Goal: Use online tool/utility: Utilize a website feature to perform a specific function

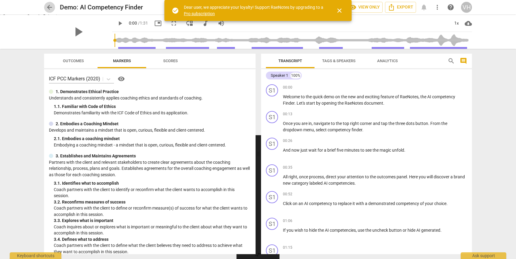
click at [51, 5] on span "arrow_back" at bounding box center [49, 7] width 7 height 7
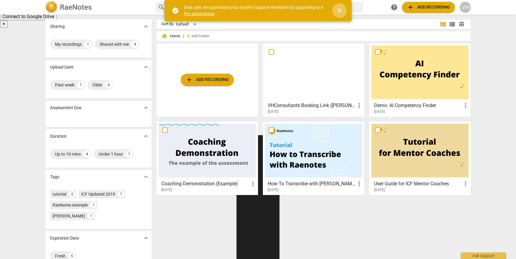
click at [342, 12] on span "close" at bounding box center [338, 10] width 7 height 7
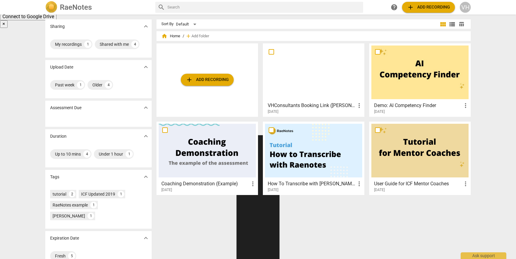
click at [465, 8] on div "VH" at bounding box center [464, 7] width 11 height 11
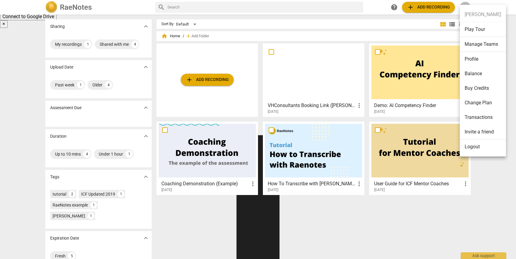
click at [289, 107] on div at bounding box center [258, 129] width 516 height 259
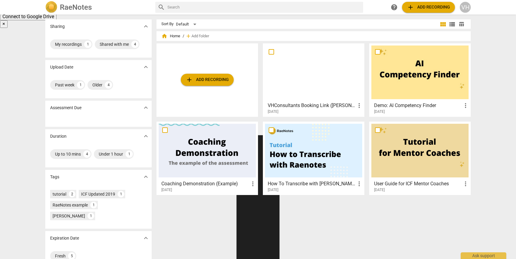
click at [358, 104] on span "more_vert" at bounding box center [358, 105] width 7 height 7
click at [312, 104] on div at bounding box center [258, 129] width 516 height 259
click at [274, 73] on div at bounding box center [313, 73] width 97 height 54
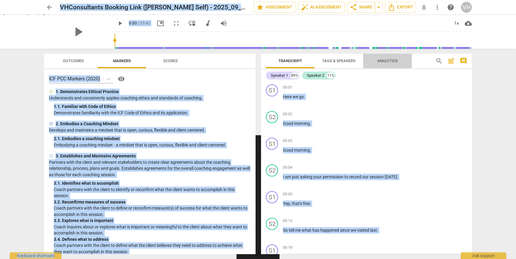
click at [387, 61] on span "Analytics" at bounding box center [387, 61] width 21 height 5
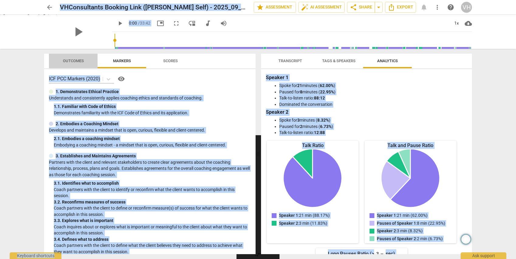
click at [77, 60] on span "Outcomes" at bounding box center [73, 61] width 21 height 5
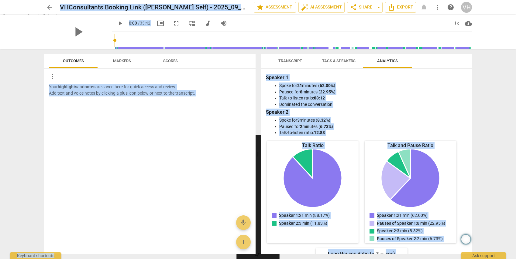
click at [121, 59] on span "Markers" at bounding box center [122, 61] width 18 height 5
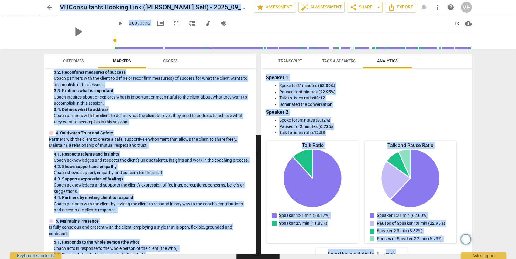
scroll to position [136, 0]
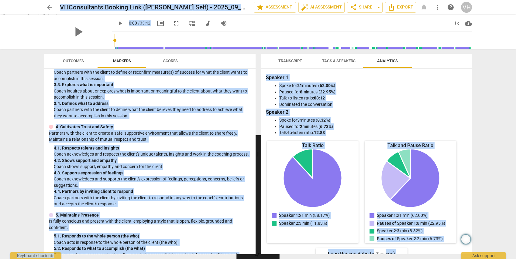
click at [287, 59] on span "Transcript" at bounding box center [290, 61] width 24 height 5
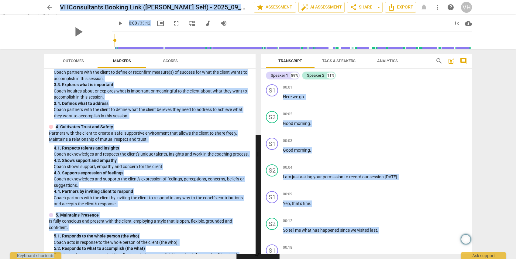
click at [334, 60] on span "Tags & Speakers" at bounding box center [338, 61] width 33 height 5
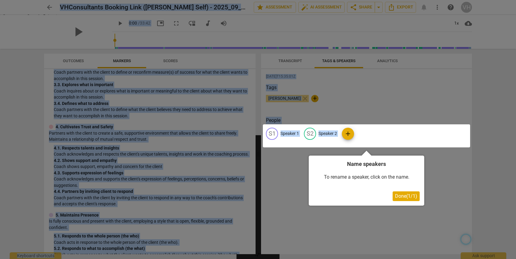
click at [402, 196] on span "Done ( 1 / 1 )" at bounding box center [406, 196] width 22 height 6
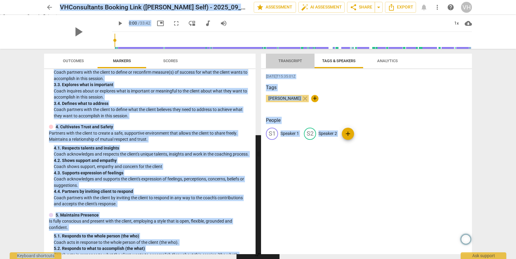
click at [290, 62] on span "Transcript" at bounding box center [290, 61] width 24 height 5
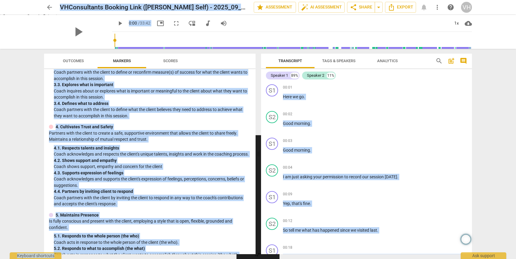
click at [169, 59] on span "Scores" at bounding box center [170, 61] width 15 height 5
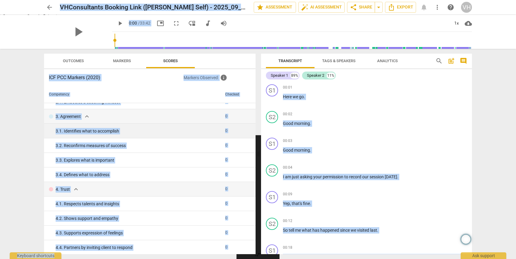
scroll to position [0, 0]
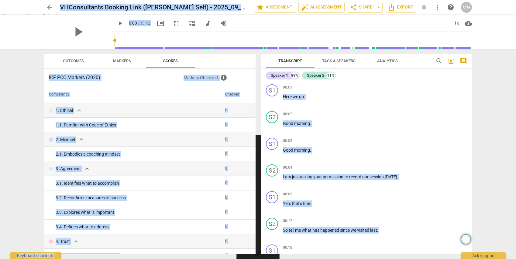
click at [122, 62] on span "Markers" at bounding box center [122, 61] width 18 height 5
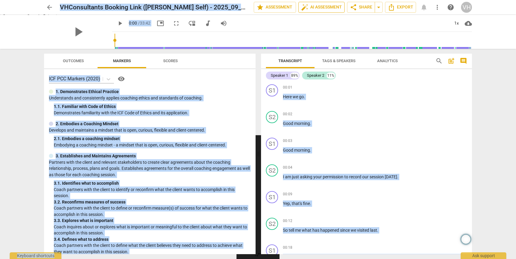
click at [332, 8] on span "auto_fix_high AI Assessment" at bounding box center [321, 7] width 41 height 7
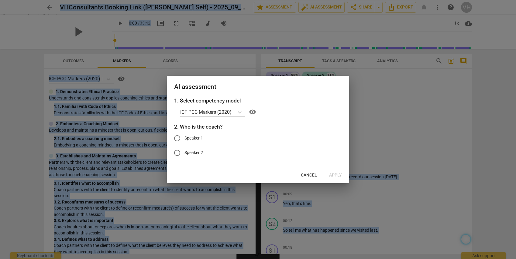
click at [178, 151] on input "Speaker 2" at bounding box center [177, 153] width 15 height 15
radio input "true"
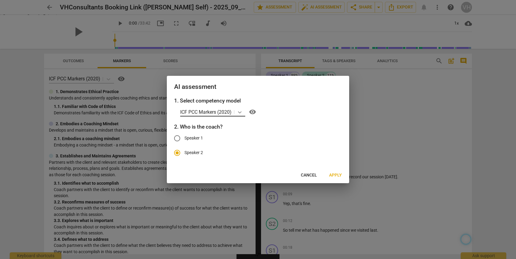
click at [240, 113] on icon at bounding box center [240, 112] width 4 height 2
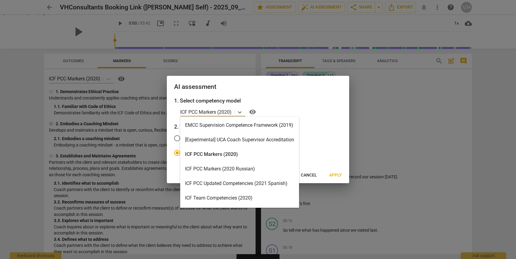
click at [243, 153] on div "ICF PCC Markers (2020)" at bounding box center [239, 154] width 119 height 15
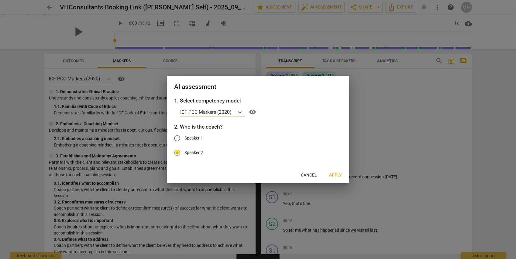
click at [337, 175] on span "Apply" at bounding box center [335, 175] width 13 height 6
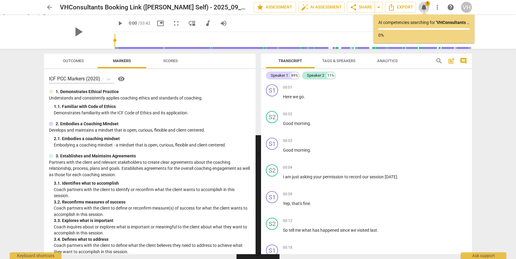
click at [425, 8] on span "notifications" at bounding box center [423, 7] width 7 height 7
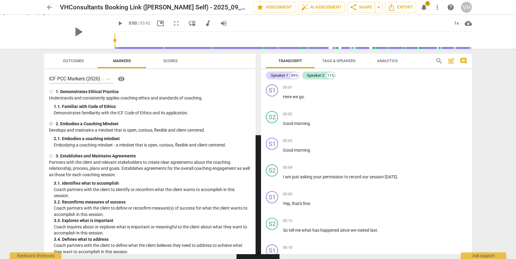
click at [425, 8] on span "notifications" at bounding box center [423, 7] width 7 height 7
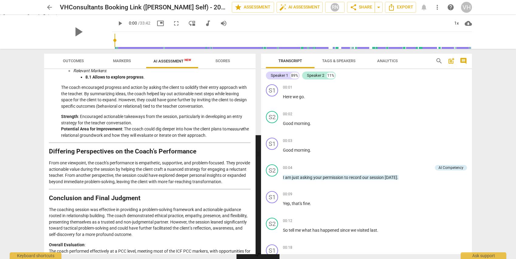
scroll to position [891, 0]
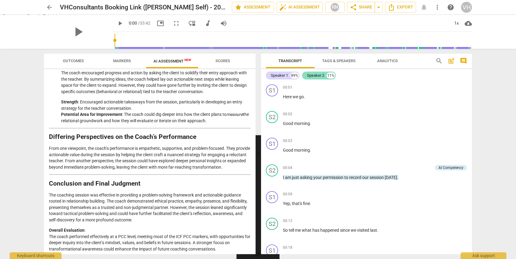
click at [322, 76] on div "Speaker 2" at bounding box center [315, 76] width 17 height 6
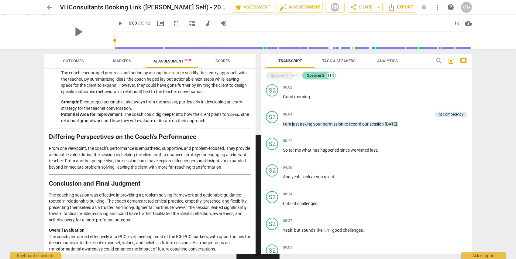
click at [322, 76] on div "Speaker 2" at bounding box center [315, 76] width 17 height 6
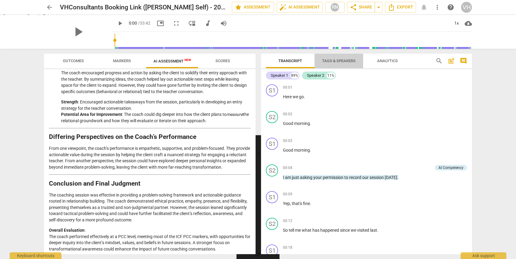
click at [327, 59] on span "Tags & Speakers" at bounding box center [338, 61] width 33 height 5
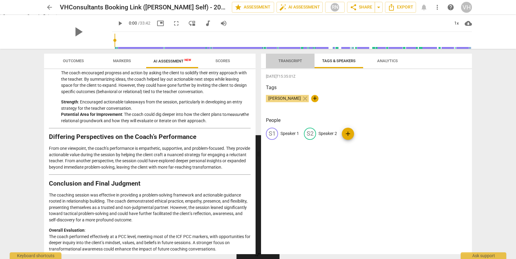
click at [291, 62] on span "Transcript" at bounding box center [290, 61] width 24 height 5
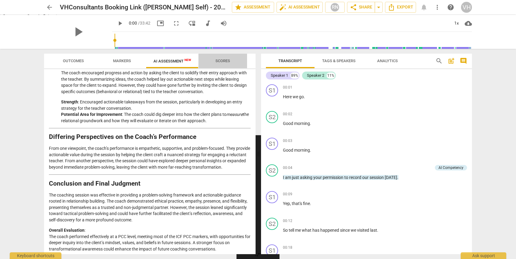
click at [223, 59] on span "Scores" at bounding box center [222, 61] width 15 height 5
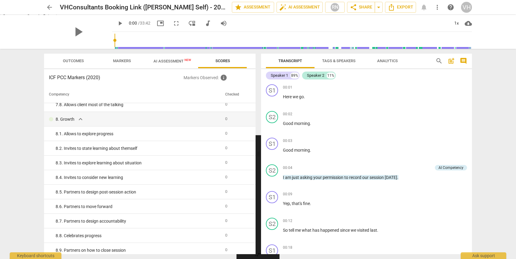
scroll to position [534, 0]
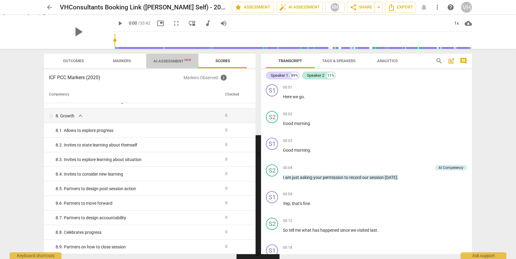
click at [171, 61] on span "AI Assessment New" at bounding box center [172, 61] width 38 height 5
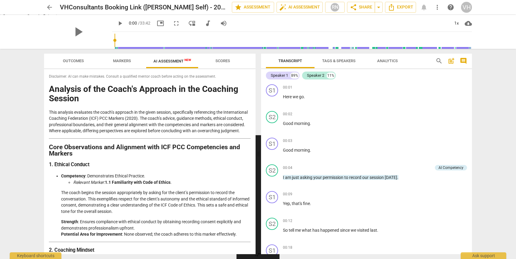
click at [119, 60] on span "Markers" at bounding box center [122, 61] width 18 height 5
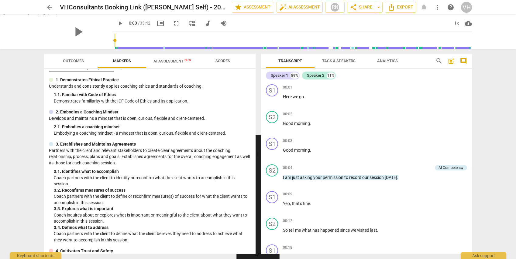
scroll to position [23, 0]
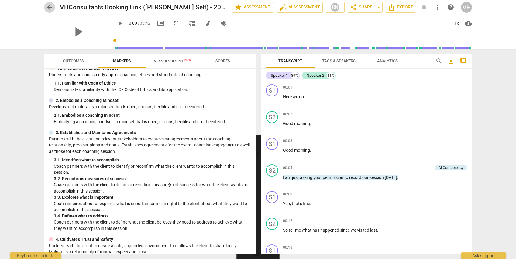
click at [48, 9] on span "arrow_back" at bounding box center [49, 7] width 7 height 7
